Goal: Navigation & Orientation: Understand site structure

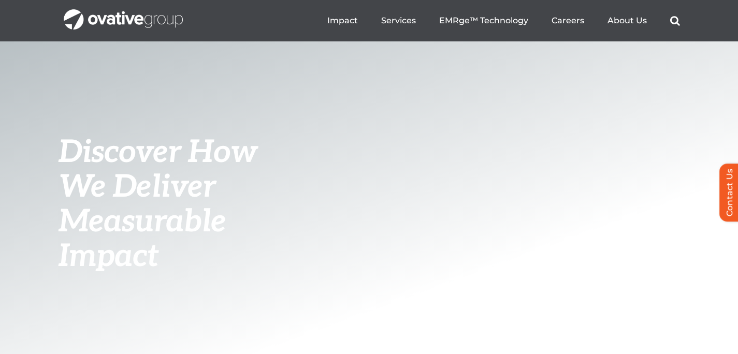
scroll to position [3882, 0]
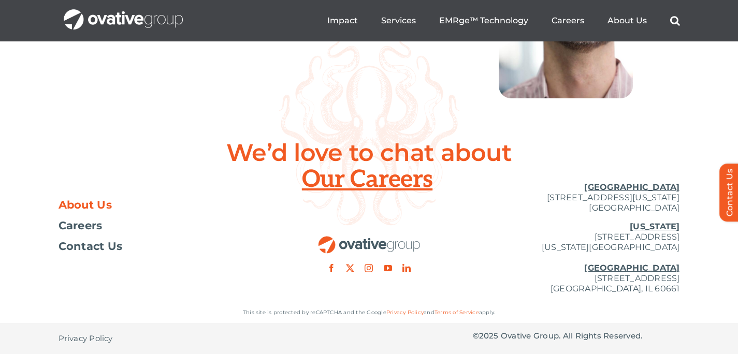
click at [115, 205] on link "About Us" at bounding box center [162, 205] width 207 height 10
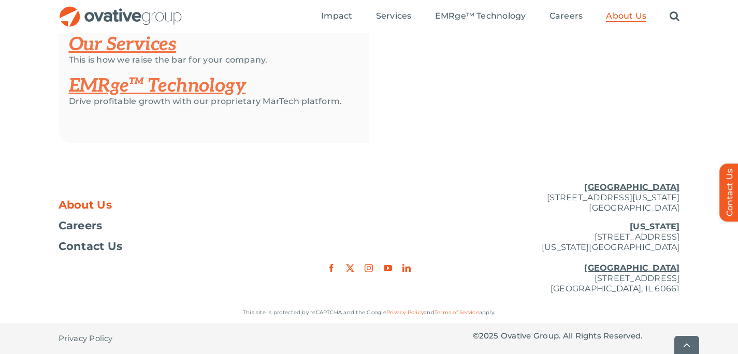
scroll to position [2310, 0]
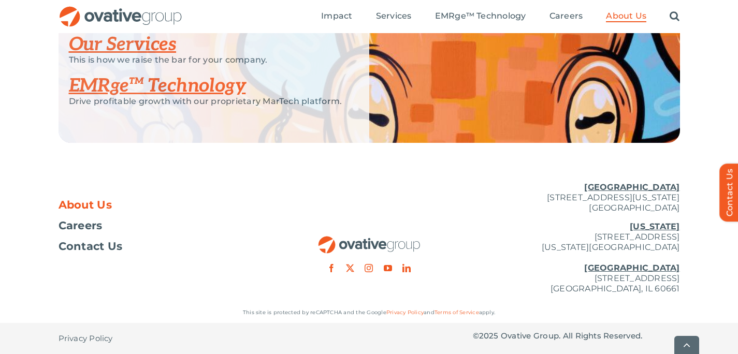
click at [452, 309] on p "This site is protected by reCAPTCHA and the Google Privacy Policy and Terms of …" at bounding box center [369, 313] width 621 height 10
click at [455, 314] on link "Terms of Service" at bounding box center [457, 312] width 45 height 7
click at [102, 338] on span "Privacy Policy" at bounding box center [86, 339] width 54 height 10
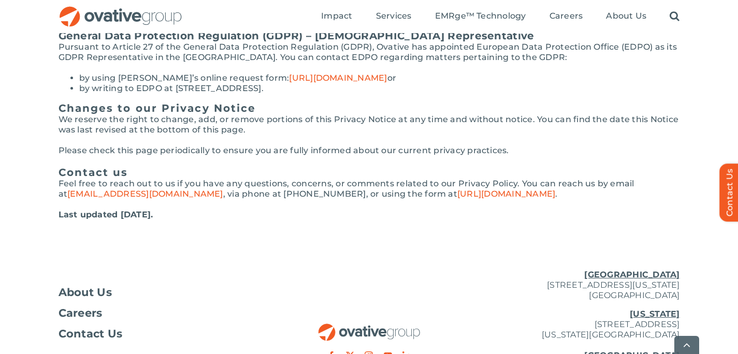
scroll to position [2404, 0]
